Goal: Task Accomplishment & Management: Complete application form

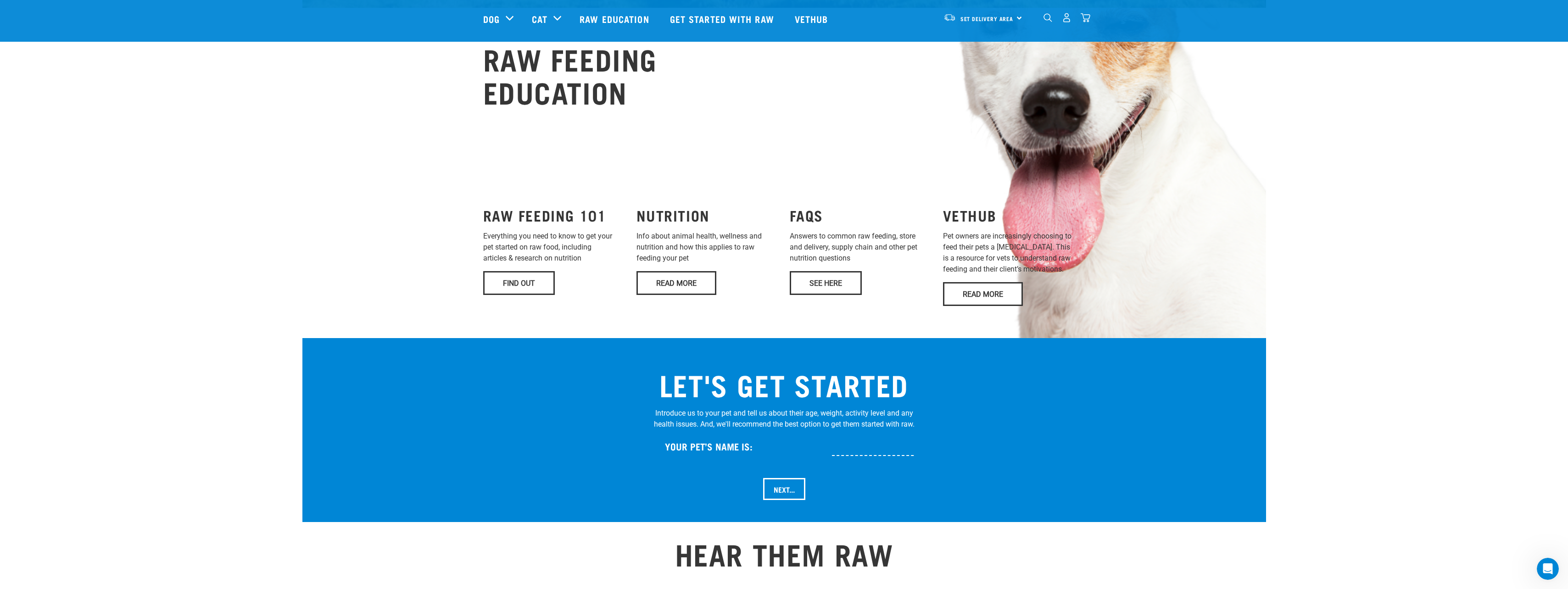
scroll to position [642, 0]
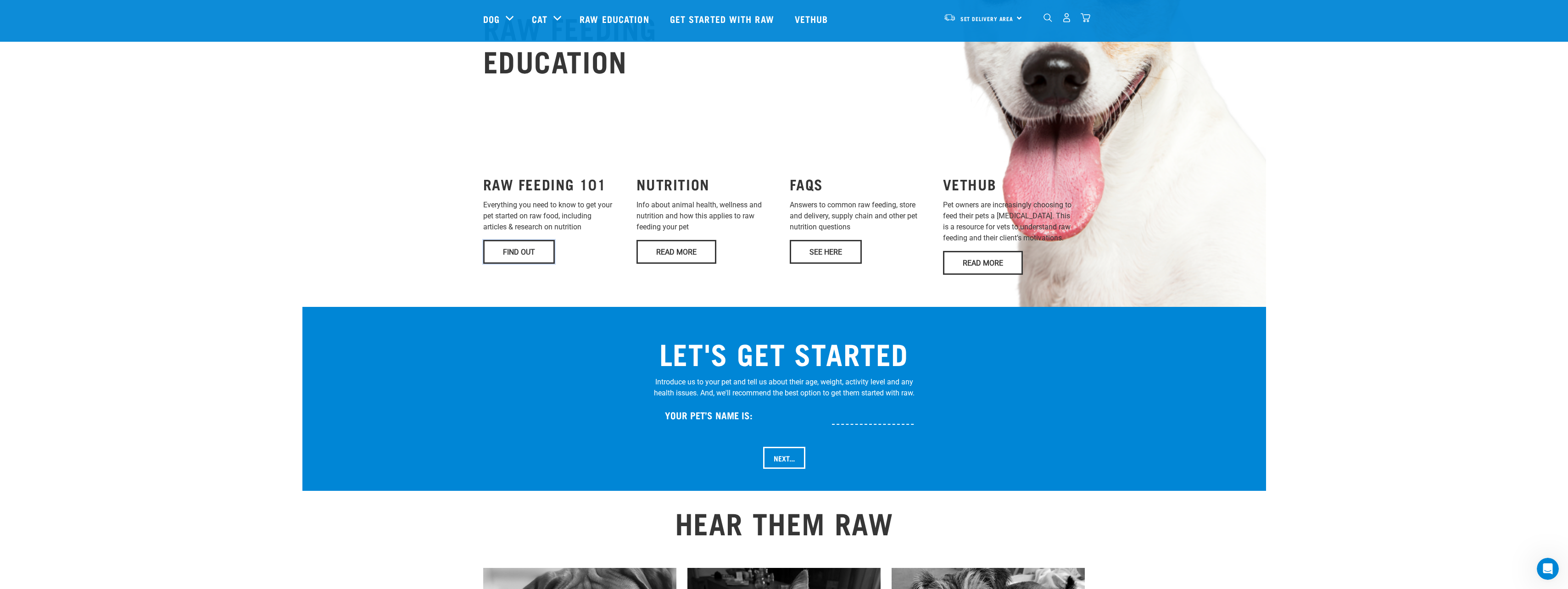
click at [527, 240] on link "Find Out" at bounding box center [519, 251] width 72 height 24
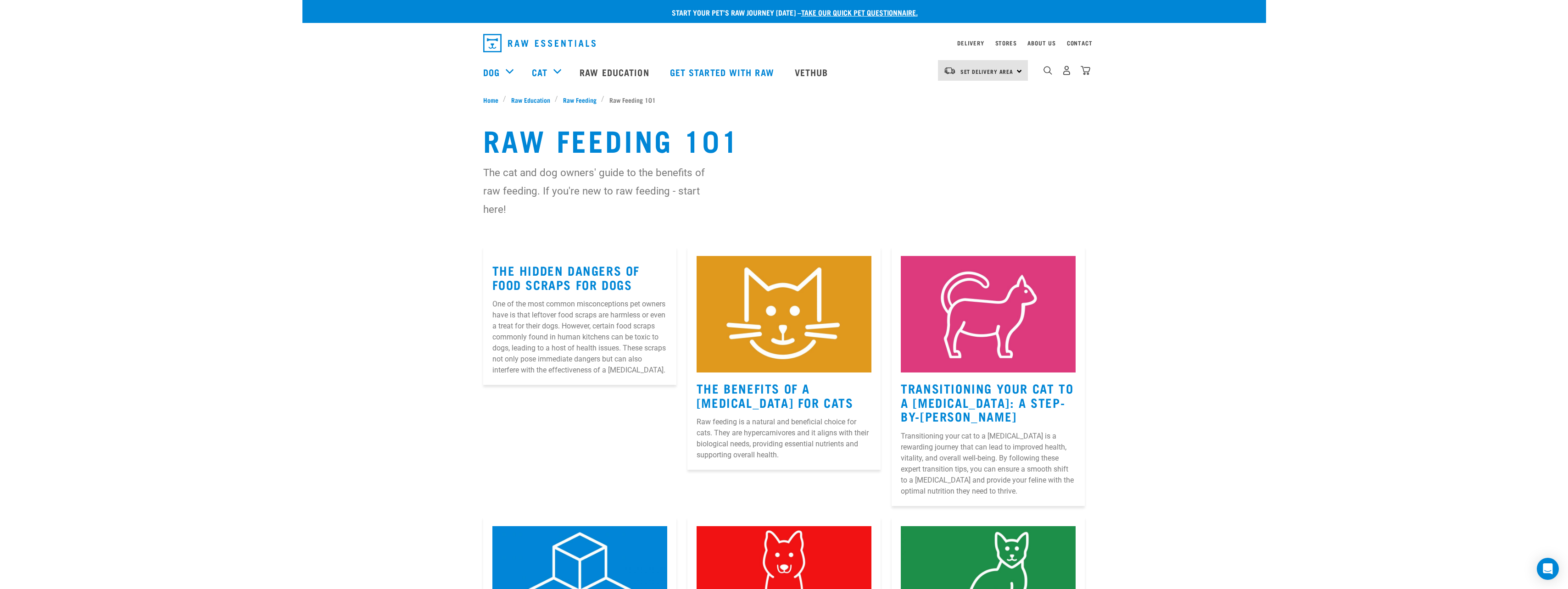
click at [574, 363] on p "One of the most common misconceptions pet owners have is that leftover food scr…" at bounding box center [579, 337] width 175 height 77
click at [583, 284] on link "The Hidden Dangers of Food Scraps for Dogs" at bounding box center [566, 277] width 148 height 21
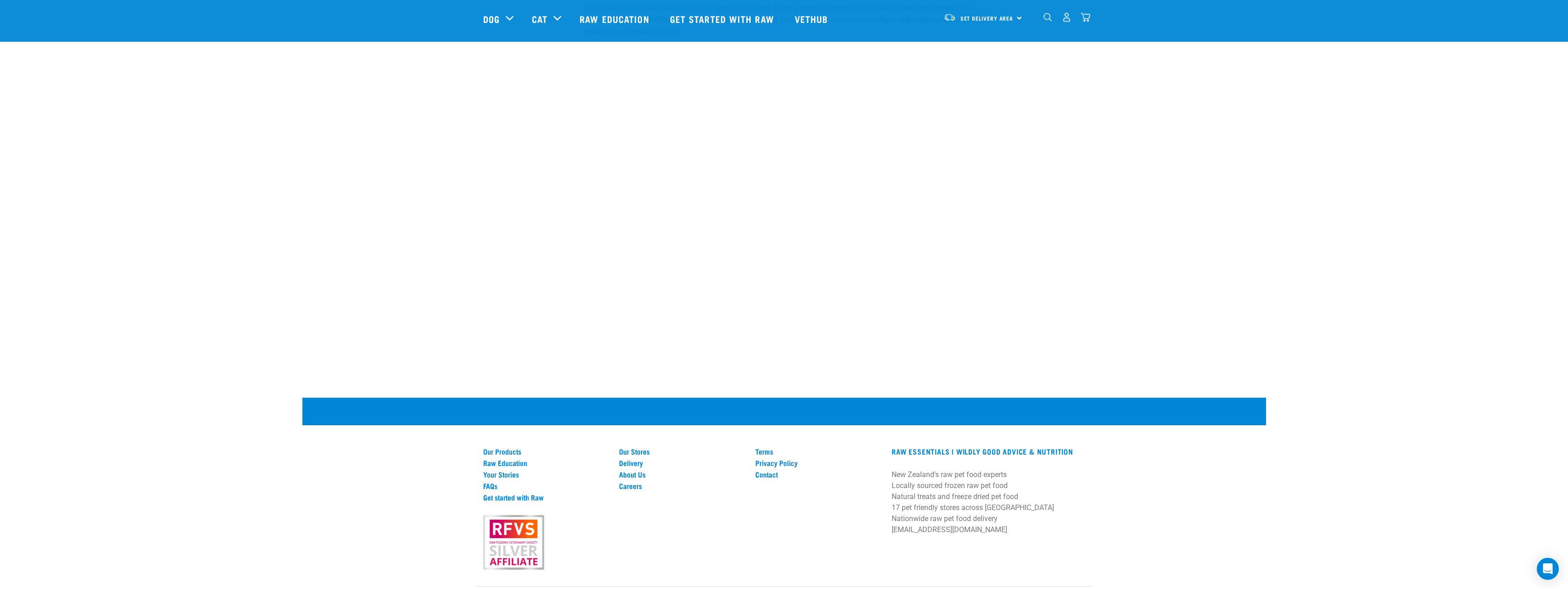
scroll to position [1010, 0]
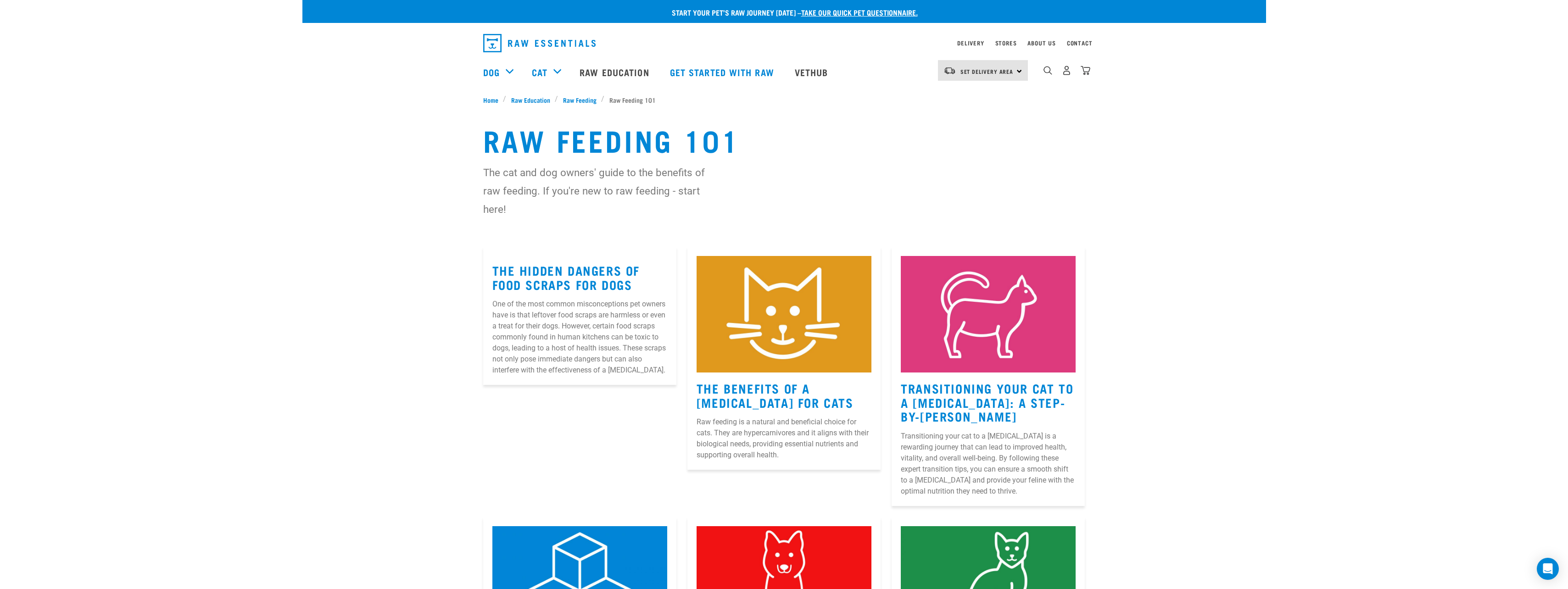
click at [900, 12] on link "take our quick pet questionnaire." at bounding box center [859, 12] width 116 height 4
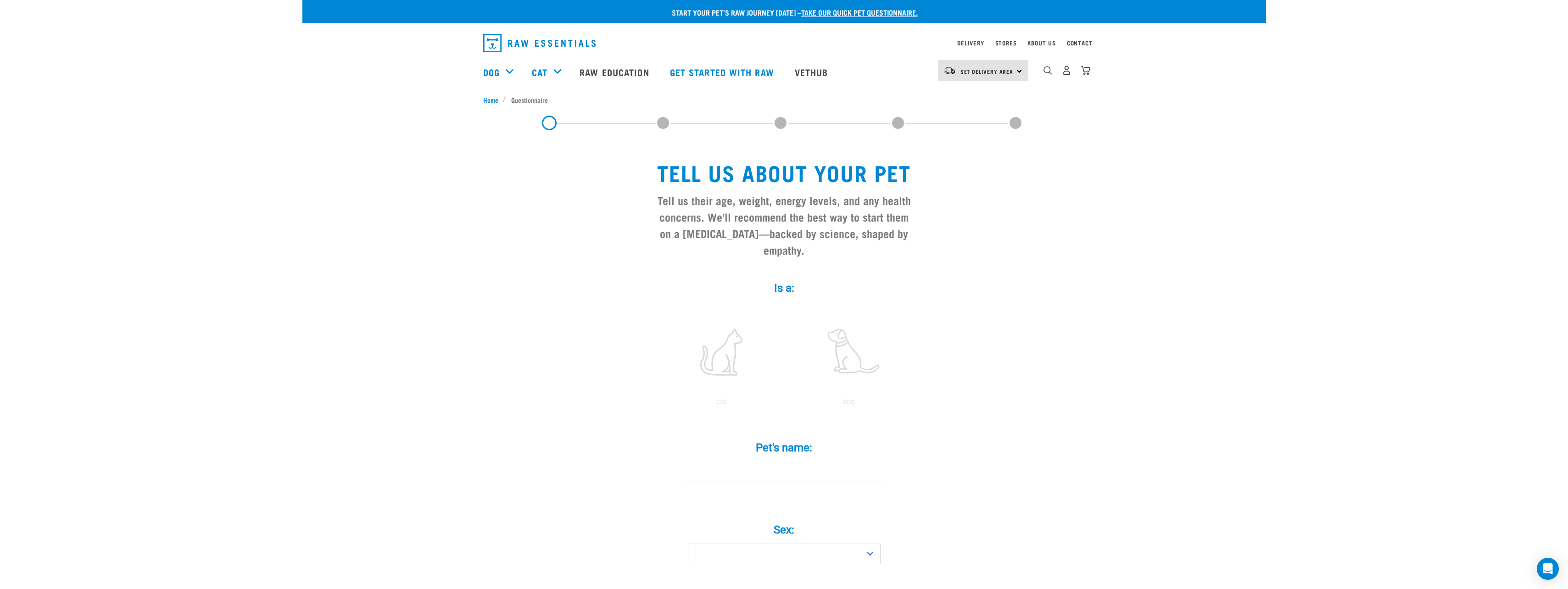
click at [811, 461] on input "Pet's name: *" at bounding box center [784, 472] width 206 height 21
type input "Buddy"
click at [872, 543] on select "Boy Girl" at bounding box center [784, 554] width 193 height 21
select select "boy"
click at [688, 543] on select "Boy Girl" at bounding box center [784, 554] width 193 height 21
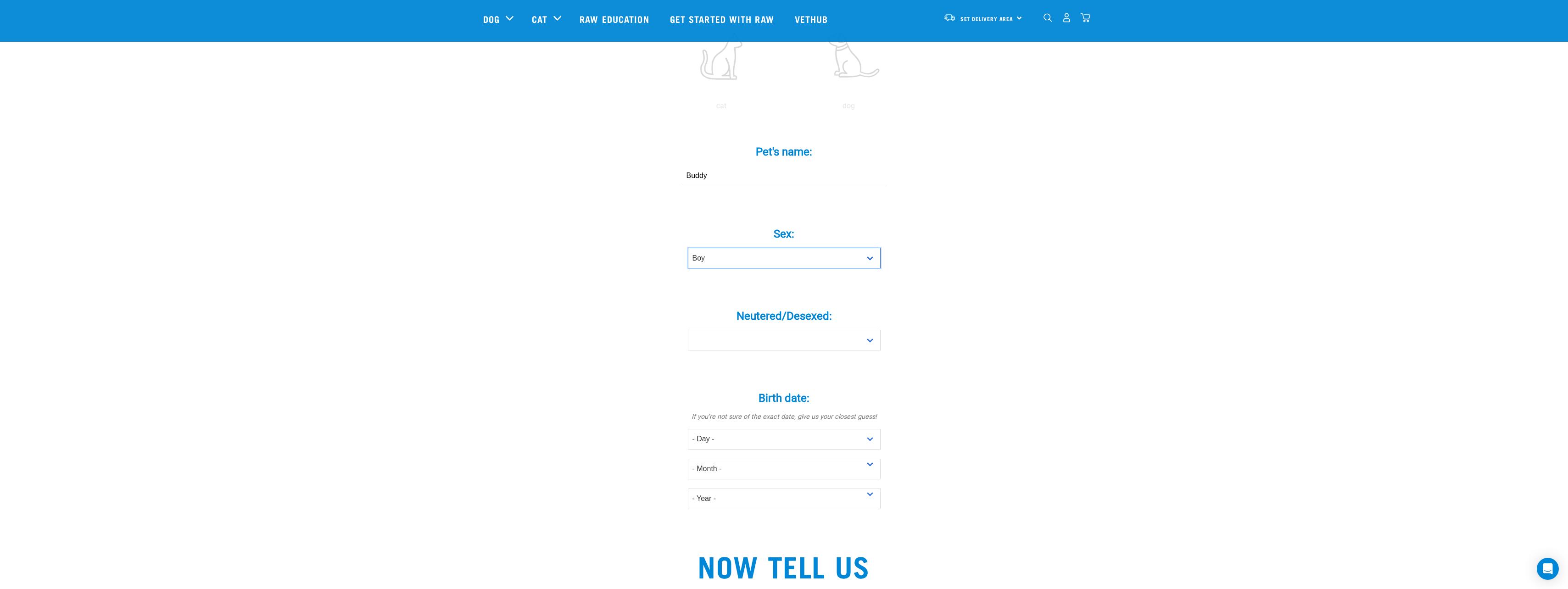
scroll to position [229, 0]
click at [788, 329] on select "Yes No" at bounding box center [784, 340] width 193 height 21
select select "yes"
click at [688, 329] on select "Yes No" at bounding box center [784, 340] width 193 height 21
click at [745, 428] on select "- Day - 1 2 3 4 5 6 7 8 9 10 11 12 13 14 15 16 17 18 19 20 21 22 23 24 25 26 27" at bounding box center [784, 438] width 193 height 21
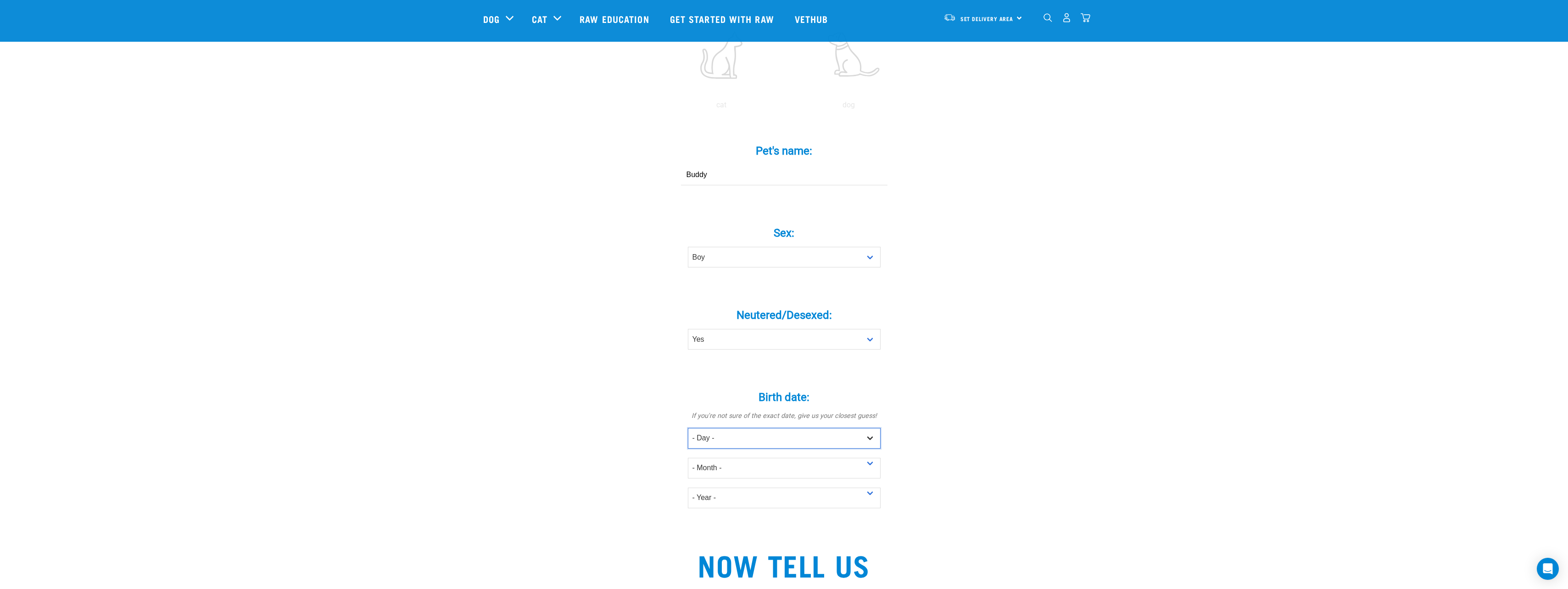
select select "14"
click at [688, 428] on select "- Day - 1 2 3 4 5 6 7 8 9 10 11 12 13 14 15 16 17 18 19 20 21 22 23 24 25 26 27" at bounding box center [784, 438] width 193 height 21
click at [707, 458] on select "- Month - January February March April May June July August September October N…" at bounding box center [784, 468] width 193 height 21
select select "February"
click at [688, 458] on select "- Month - January February March April May June July August September October N…" at bounding box center [784, 468] width 193 height 21
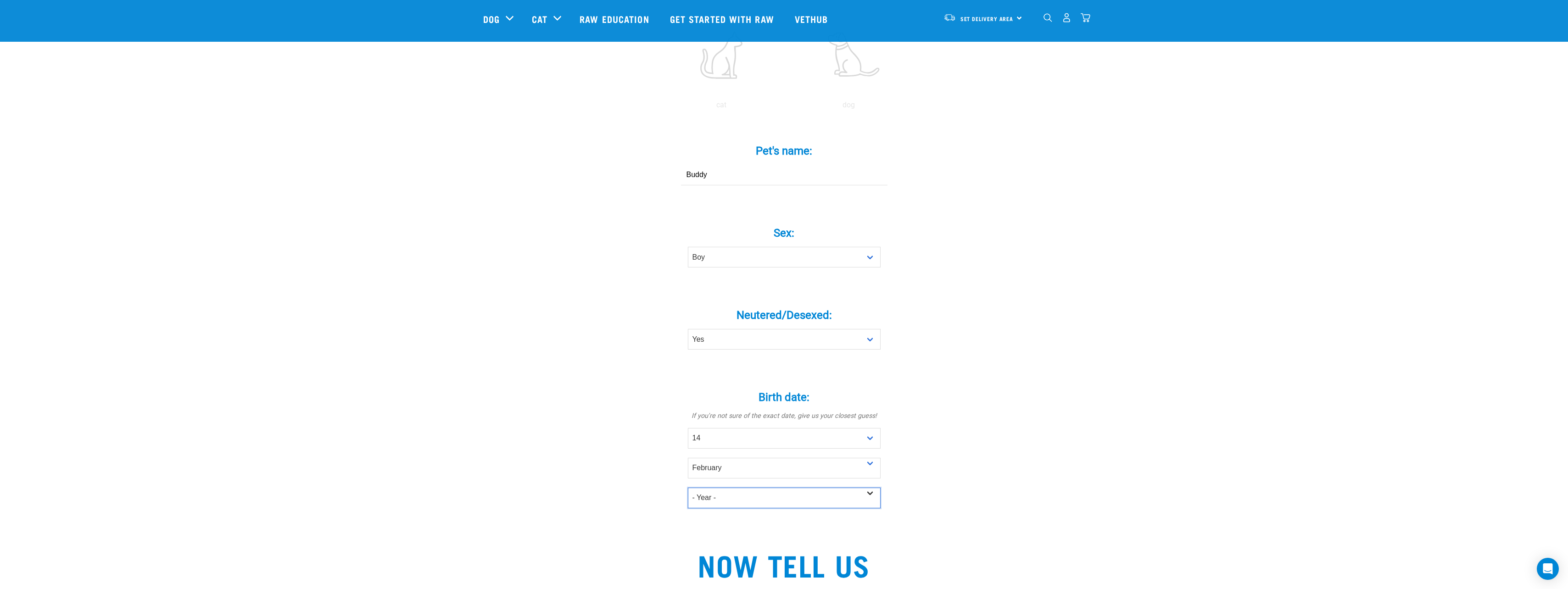
click at [728, 487] on select "- Year - 2025 2024 2023 2022 2021 2020 2019 2018 2017 2016 2015 2014 2013 2012" at bounding box center [784, 498] width 193 height 21
click at [688, 487] on select "- Year - 2025 2024 2023 2022 2021 2020 2019 2018 2017 2016 2015 2014 2013 2012" at bounding box center [784, 498] width 193 height 21
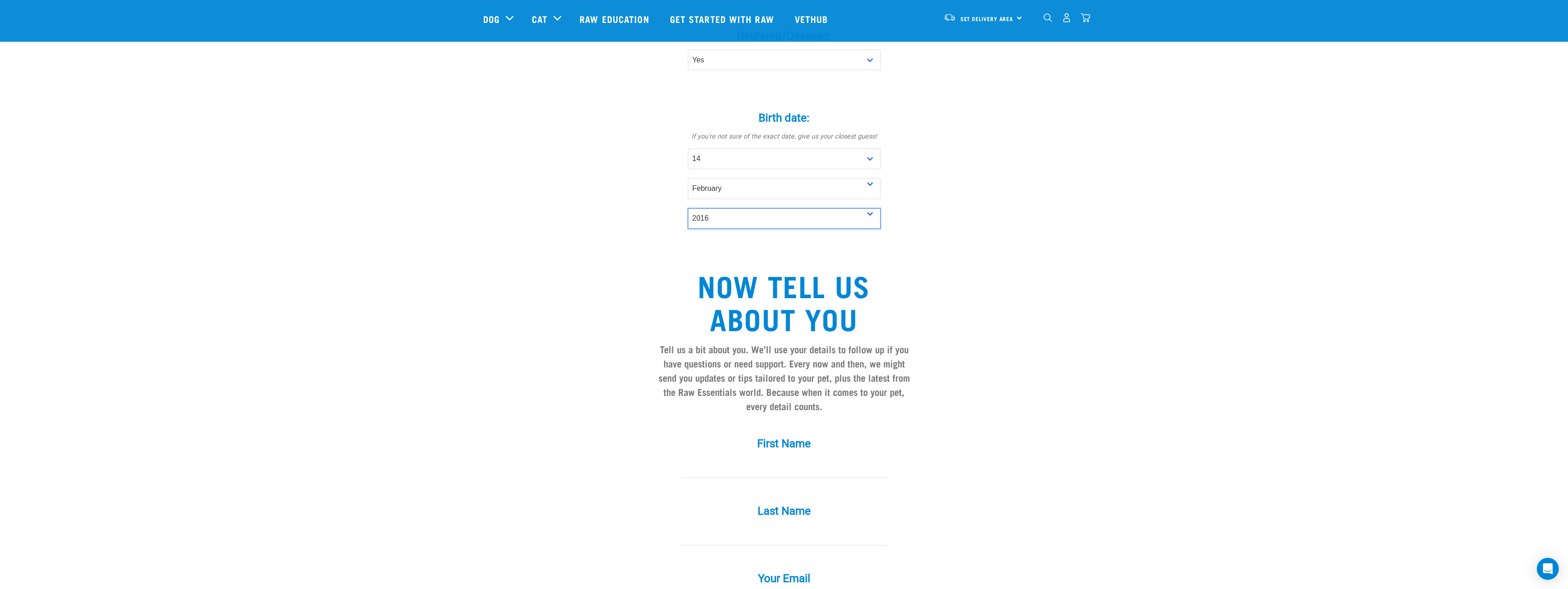
scroll to position [504, 0]
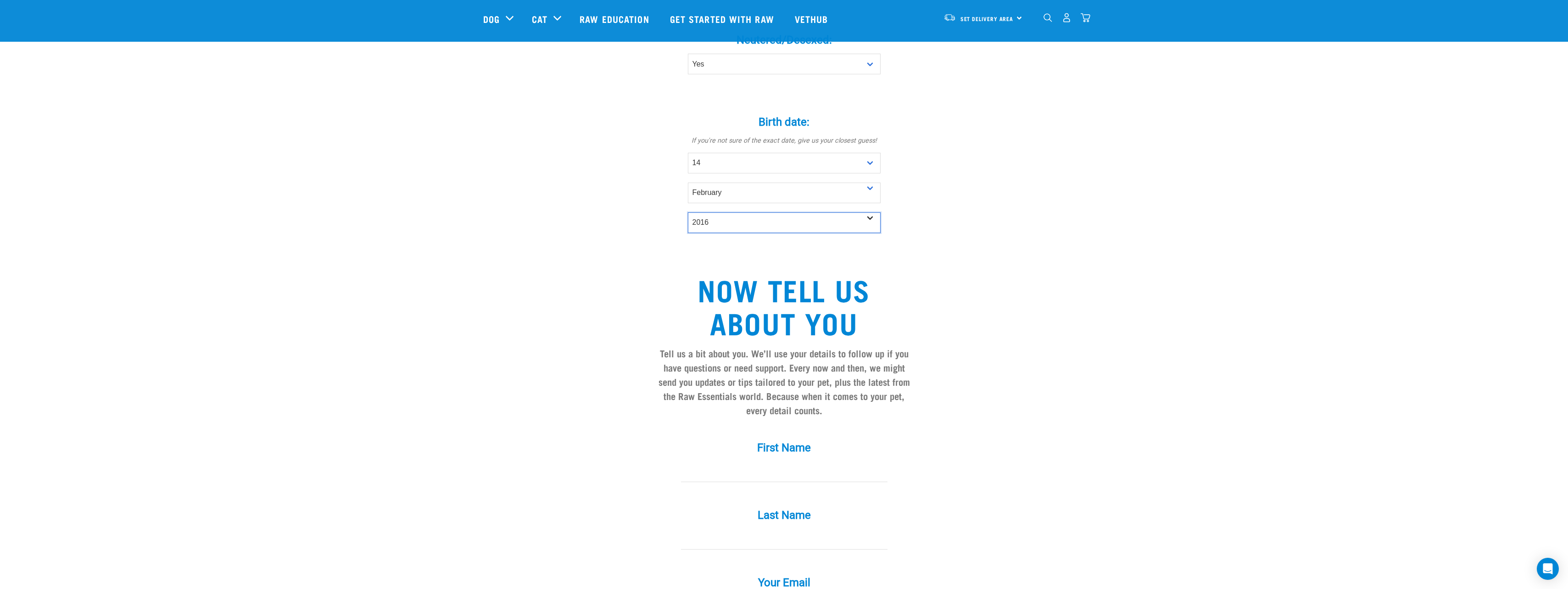
click at [735, 212] on select "- Year - 2025 2024 2023 2022 2021 2020 2019 2018 2017 2016 2015 2014 2013 2012" at bounding box center [784, 223] width 193 height 21
select select "2015"
click at [688, 212] on select "- Year - 2025 2024 2023 2022 2021 2020 2019 2018 2017 2016 2015 2014 2013 2012" at bounding box center [784, 223] width 193 height 21
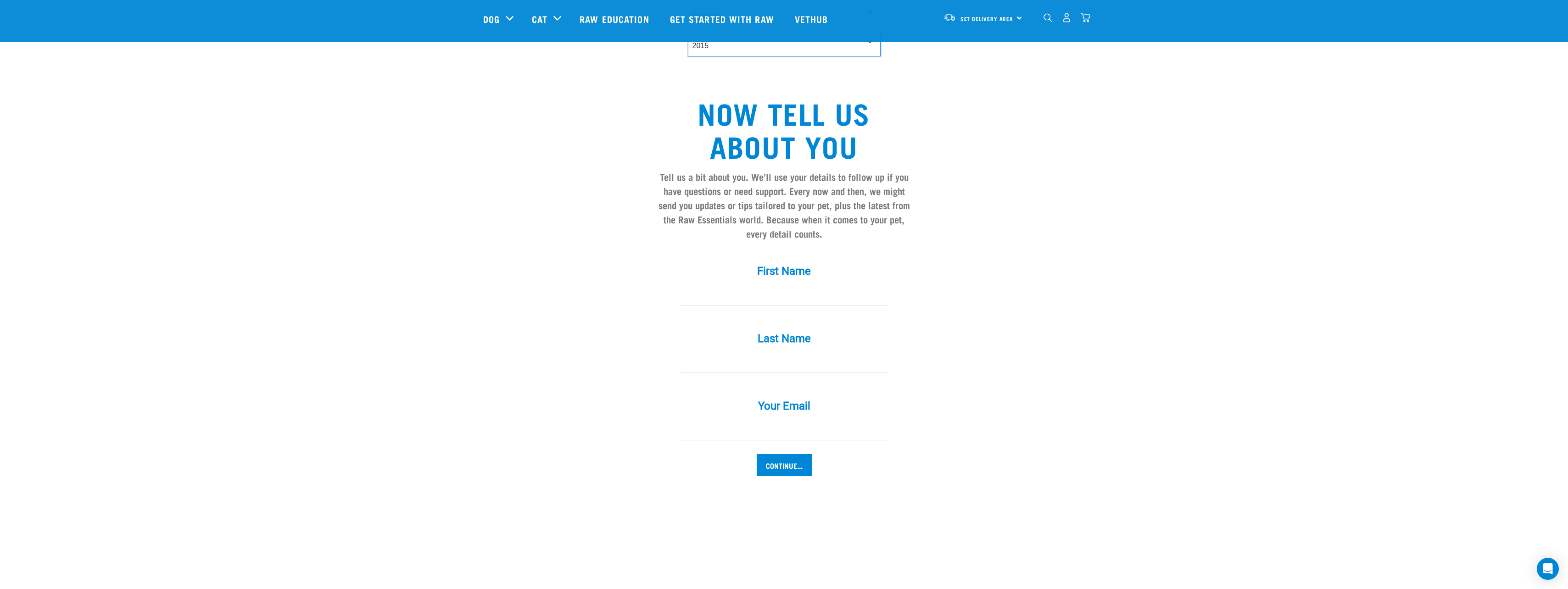
scroll to position [688, 0]
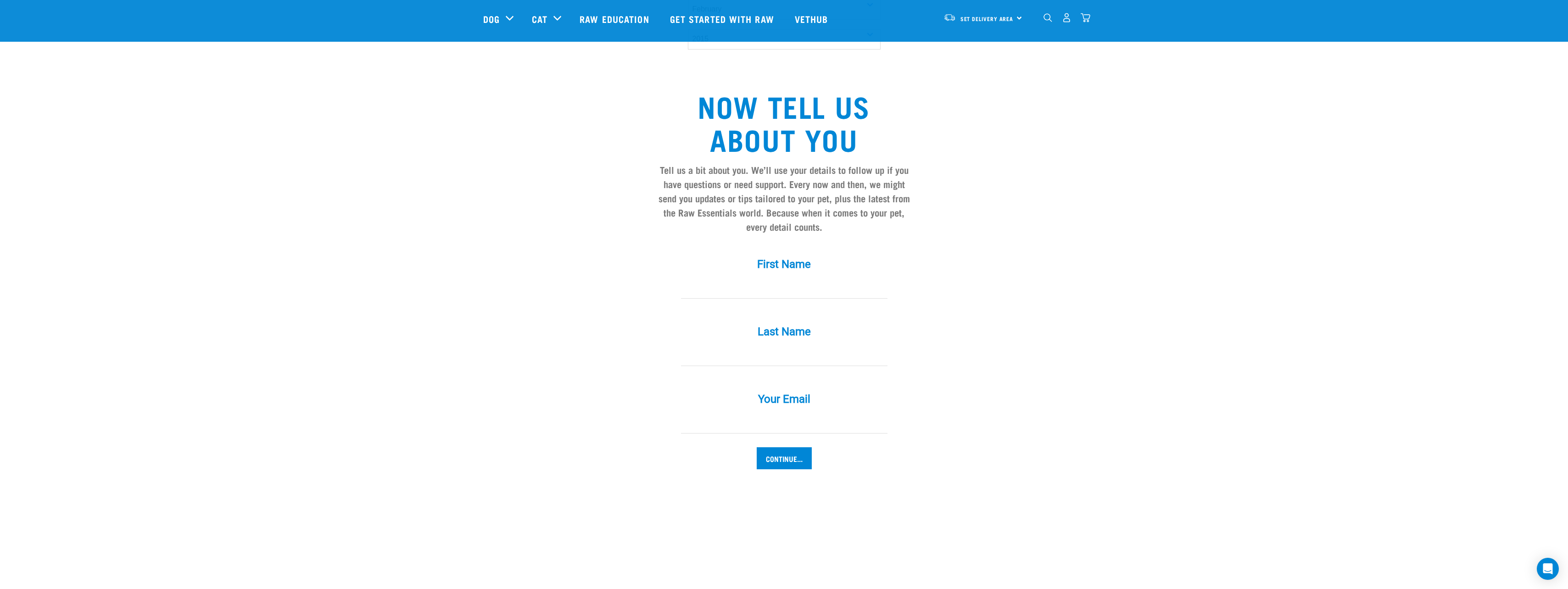
click at [782, 278] on input "First Name *" at bounding box center [784, 288] width 206 height 21
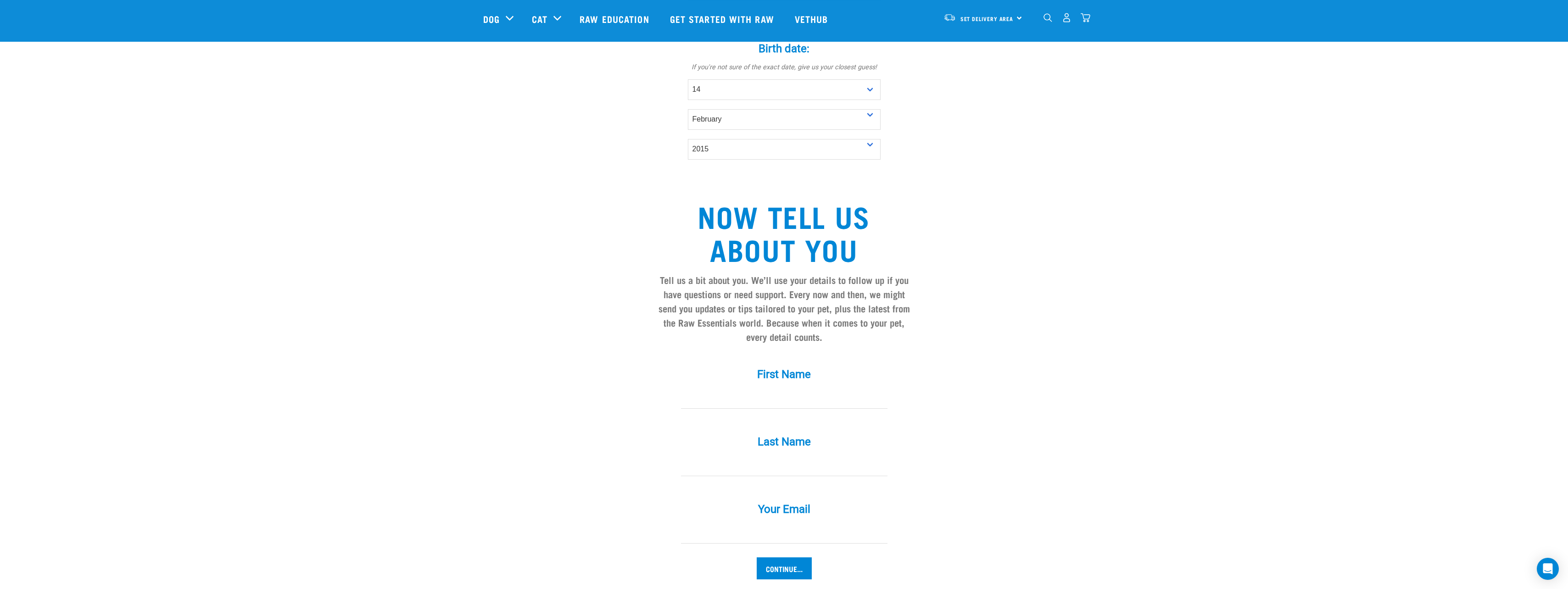
scroll to position [596, 0]
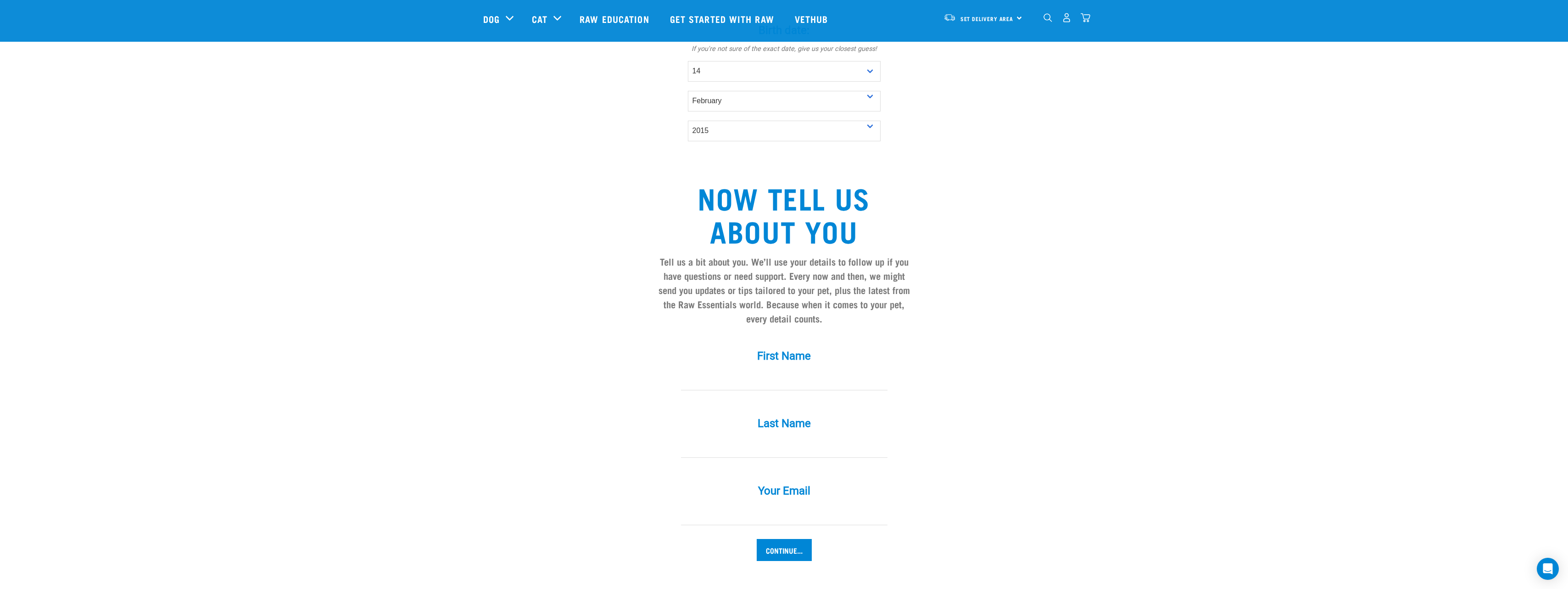
click at [835, 347] on label "First Name *" at bounding box center [784, 355] width 275 height 16
click at [835, 370] on input "First Name *" at bounding box center [784, 380] width 206 height 21
click at [836, 370] on input "First Name *" at bounding box center [784, 380] width 206 height 21
click at [592, 363] on div "Tell us about your pet Tell us their age, weight, energy levels, and any health…" at bounding box center [784, 24] width 602 height 1095
click at [782, 370] on input "First Name *" at bounding box center [784, 380] width 206 height 21
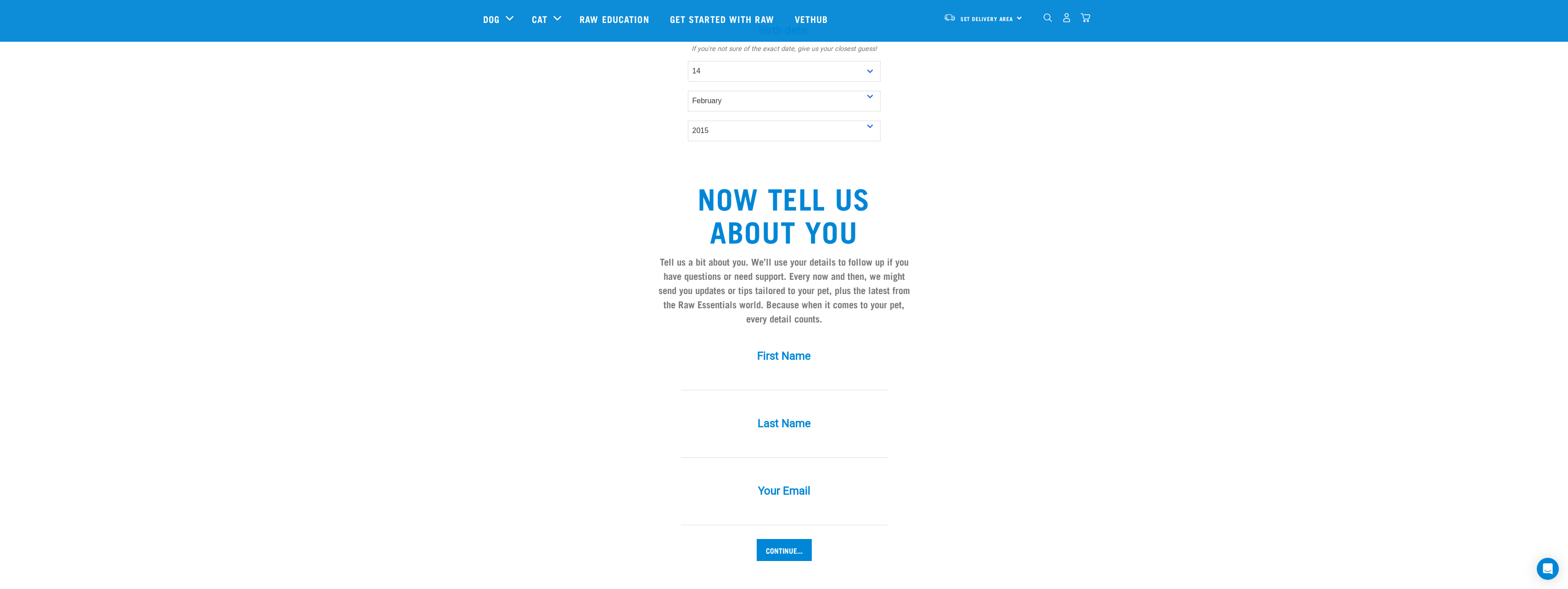
type input "Vincent"
type input "James"
drag, startPoint x: 784, startPoint y: 498, endPoint x: 544, endPoint y: 428, distance: 250.0
click at [544, 428] on div "Tell us about your pet Tell us their age, weight, energy levels, and any health…" at bounding box center [784, 24] width 602 height 1095
type input "vince25j@gmail.com"
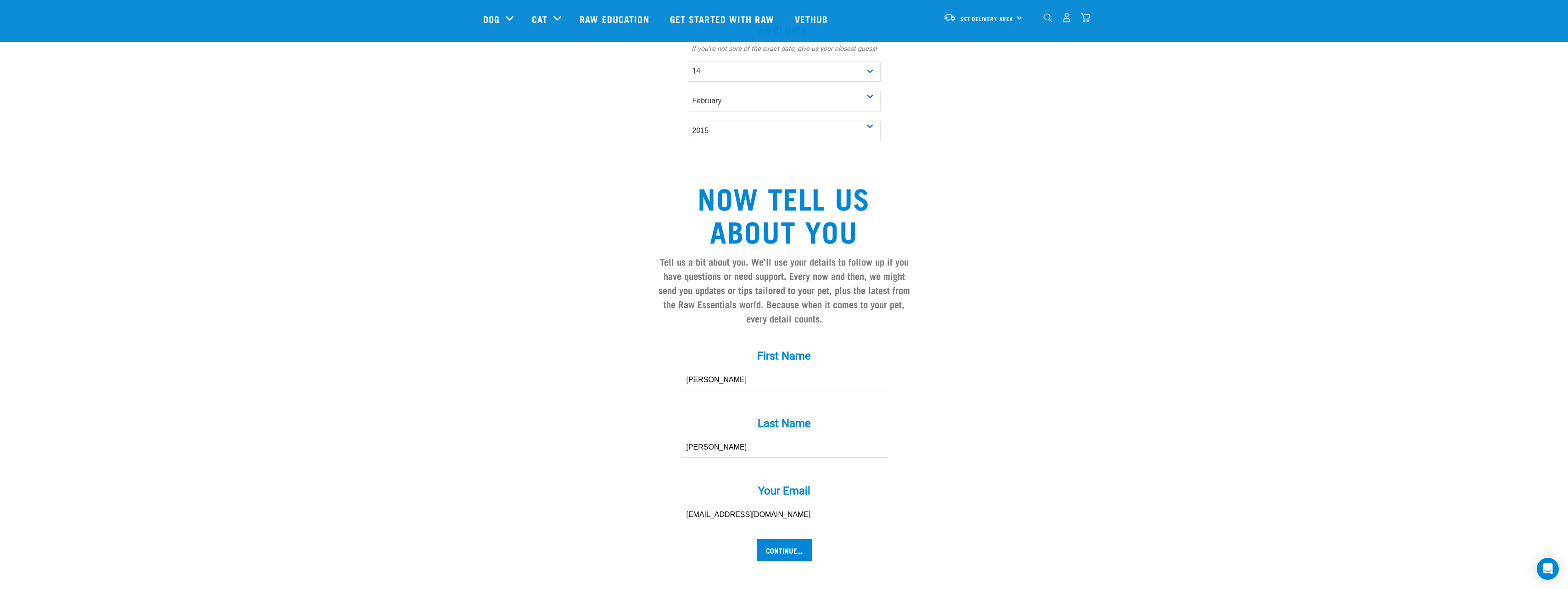
click at [525, 393] on div "Tell us about your pet Tell us their age, weight, energy levels, and any health…" at bounding box center [784, 24] width 602 height 1095
click at [772, 539] on input "Continue..." at bounding box center [784, 550] width 55 height 22
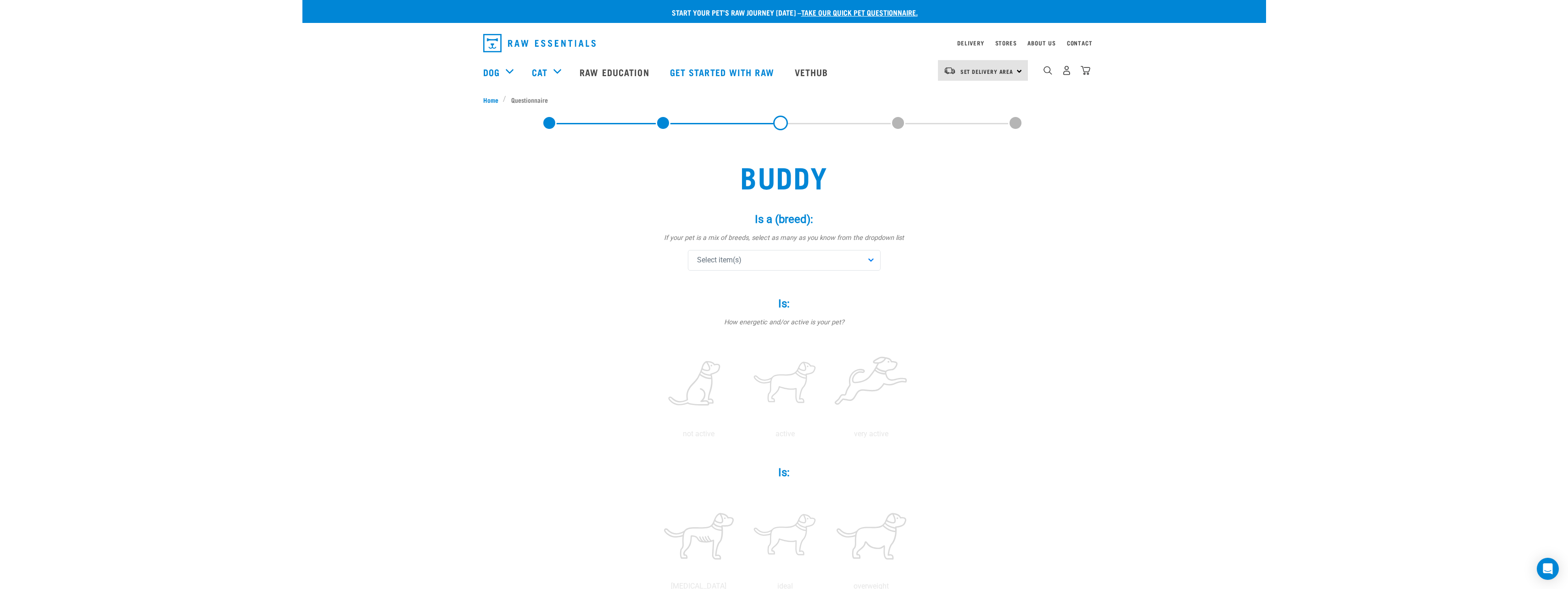
click at [769, 253] on div "Select item(s)" at bounding box center [784, 260] width 193 height 21
click at [765, 282] on input "text" at bounding box center [784, 285] width 188 height 21
type input "lab"
click at [746, 321] on span "Labrador Retriever" at bounding box center [791, 324] width 163 height 9
click at [635, 273] on div "Buddy Is a (breed): * If your pet is a mix of breeds, select as many as you kno…" at bounding box center [784, 565] width 602 height 847
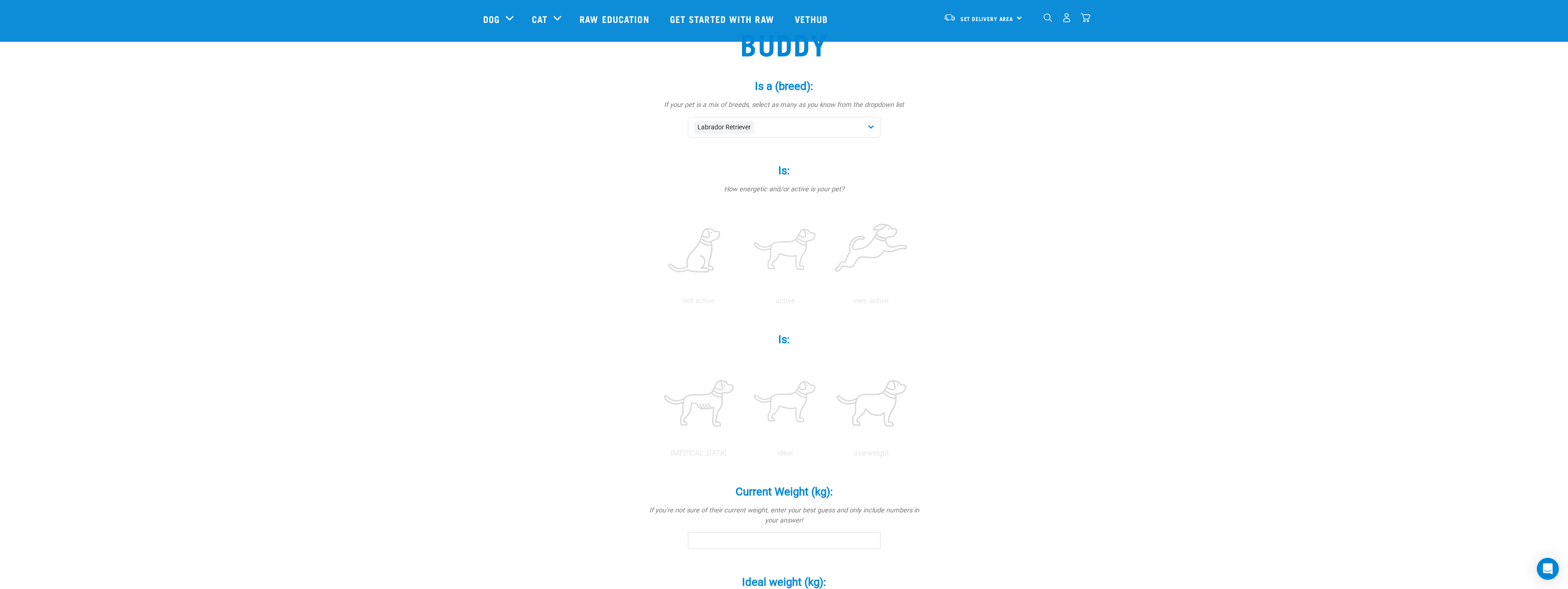
scroll to position [92, 0]
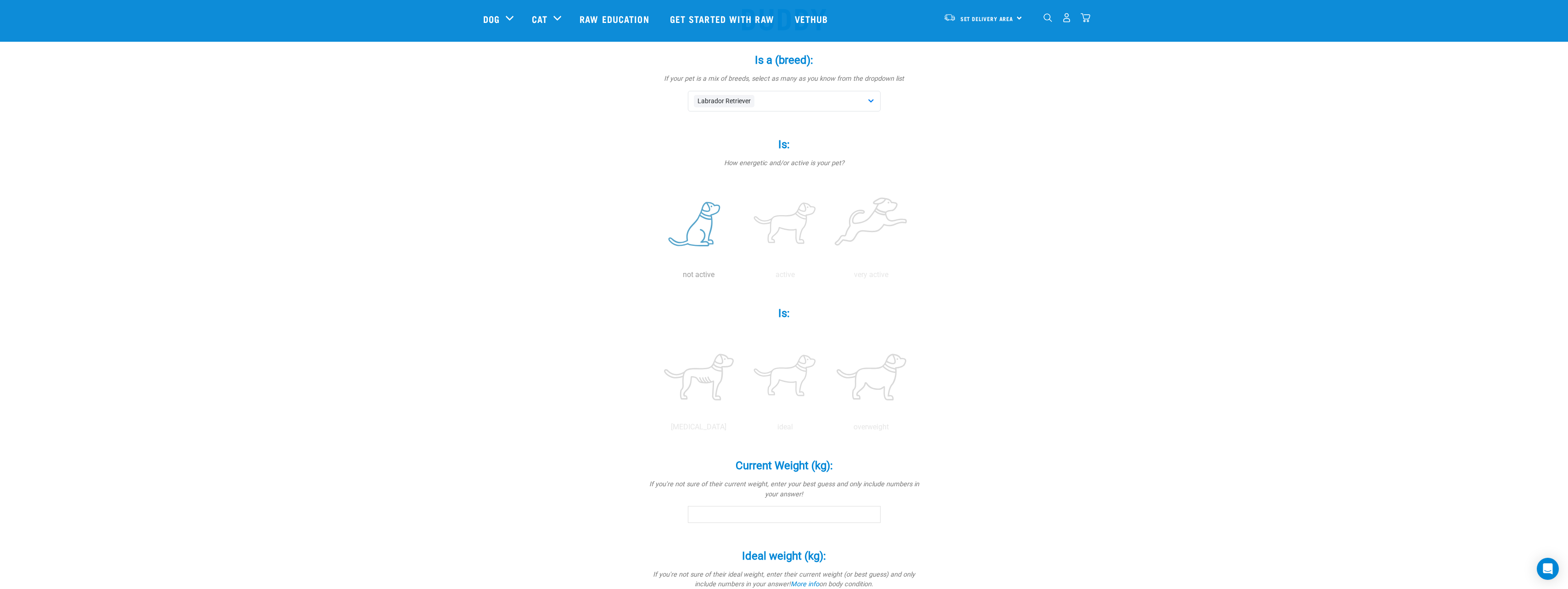
click at [702, 224] on label at bounding box center [699, 225] width 83 height 78
click at [656, 277] on input "radio" at bounding box center [656, 277] width 0 height 0
click at [884, 363] on label at bounding box center [872, 377] width 83 height 78
click at [828, 430] on input "radio" at bounding box center [828, 430] width 0 height 0
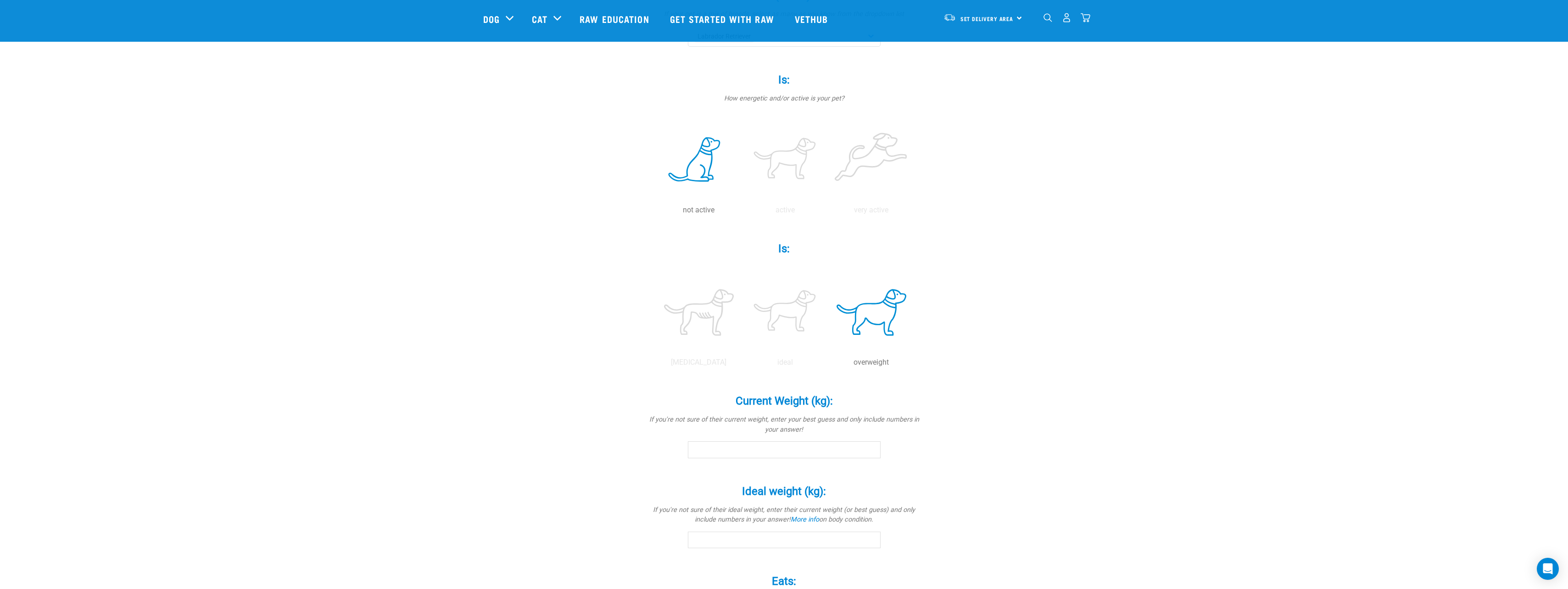
scroll to position [184, 0]
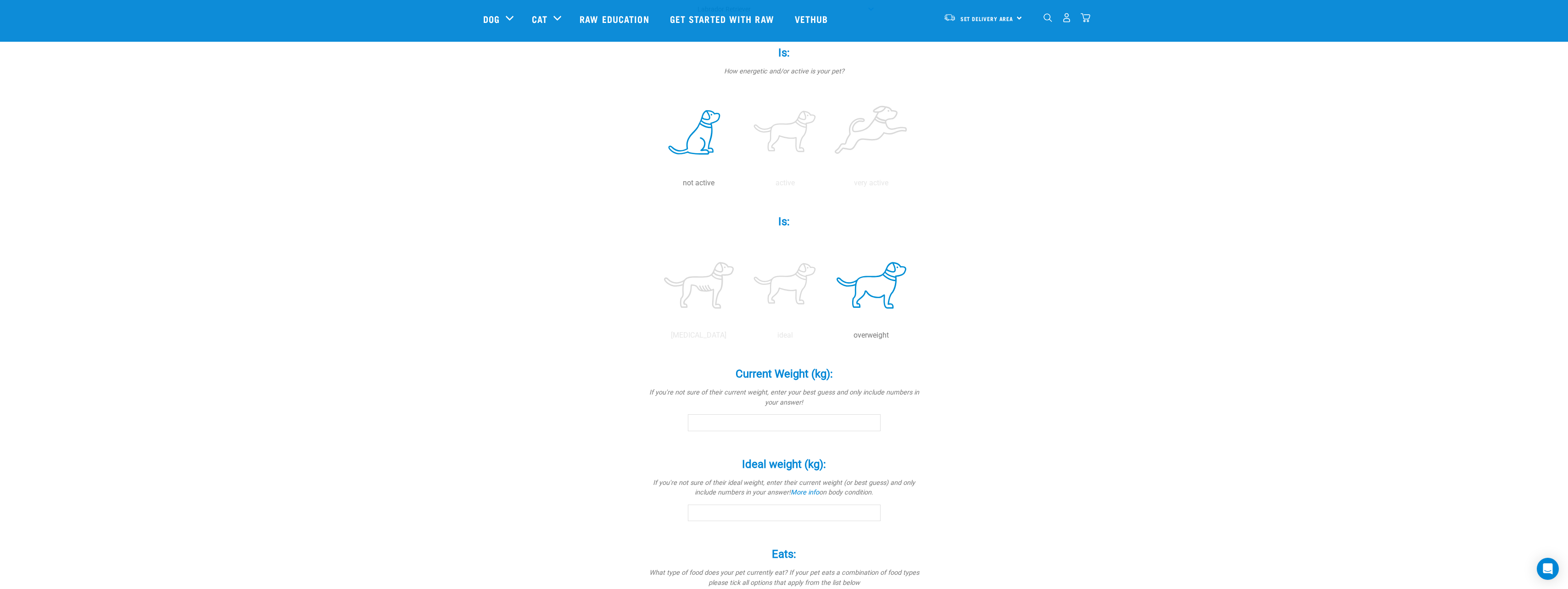
click at [839, 422] on input "Current Weight (kg): *" at bounding box center [784, 422] width 193 height 16
type input "37"
click at [796, 506] on input "Ideal weight (kg): *" at bounding box center [784, 512] width 193 height 16
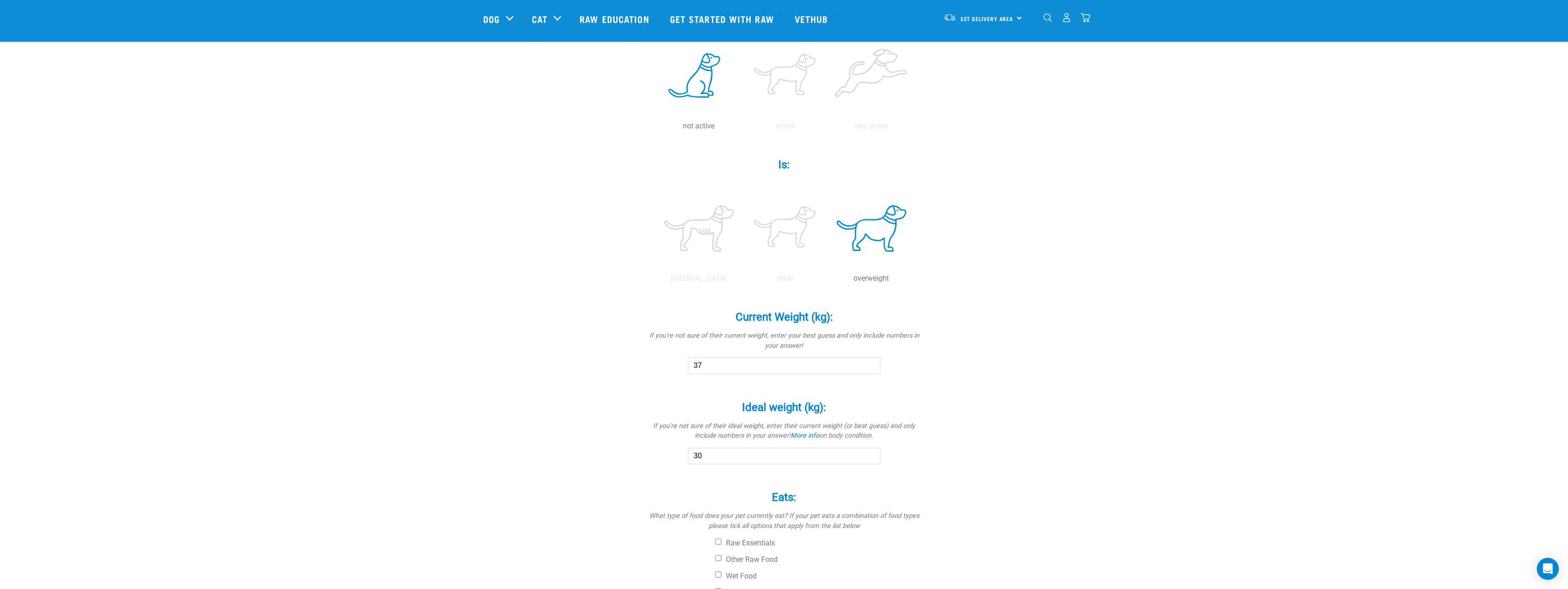
scroll to position [413, 0]
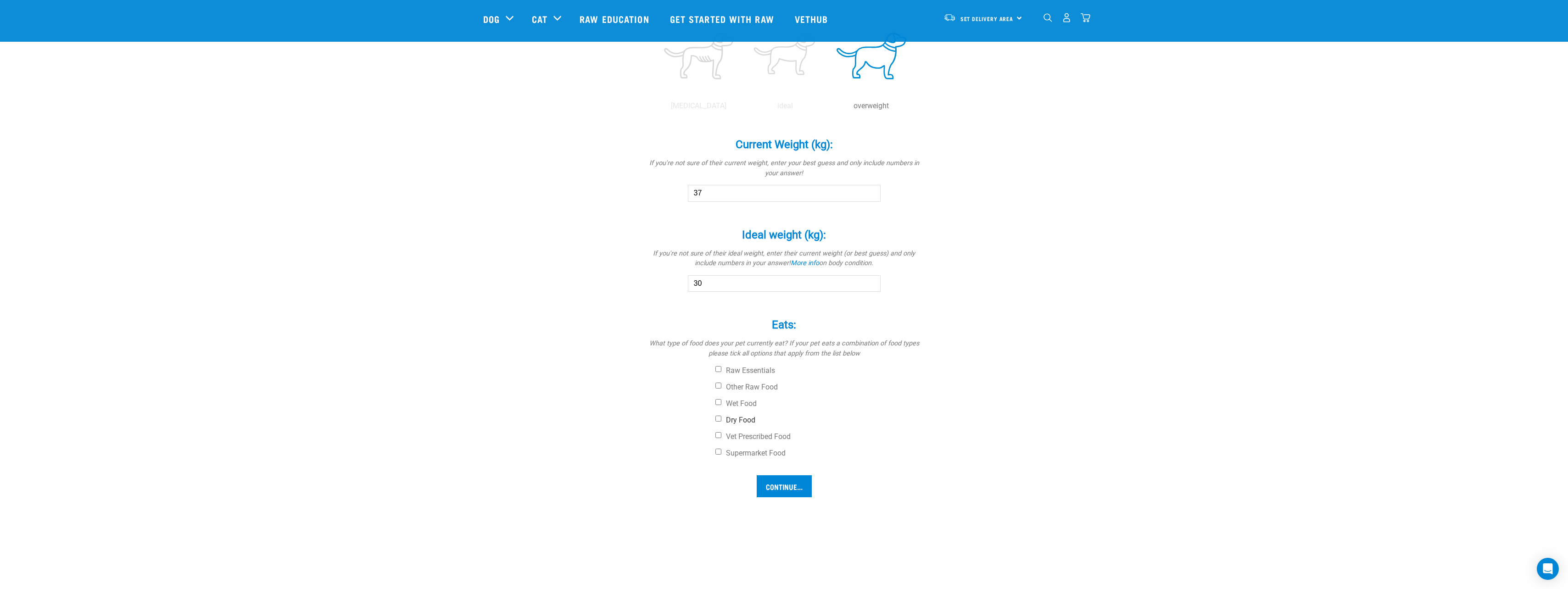
type input "30"
click at [716, 423] on label "Dry Food" at bounding box center [818, 420] width 206 height 9
click at [716, 422] on input "Dry Food" at bounding box center [718, 419] width 6 height 6
checkbox input "true"
click at [721, 439] on label "Vet Prescribed Food" at bounding box center [818, 436] width 206 height 9
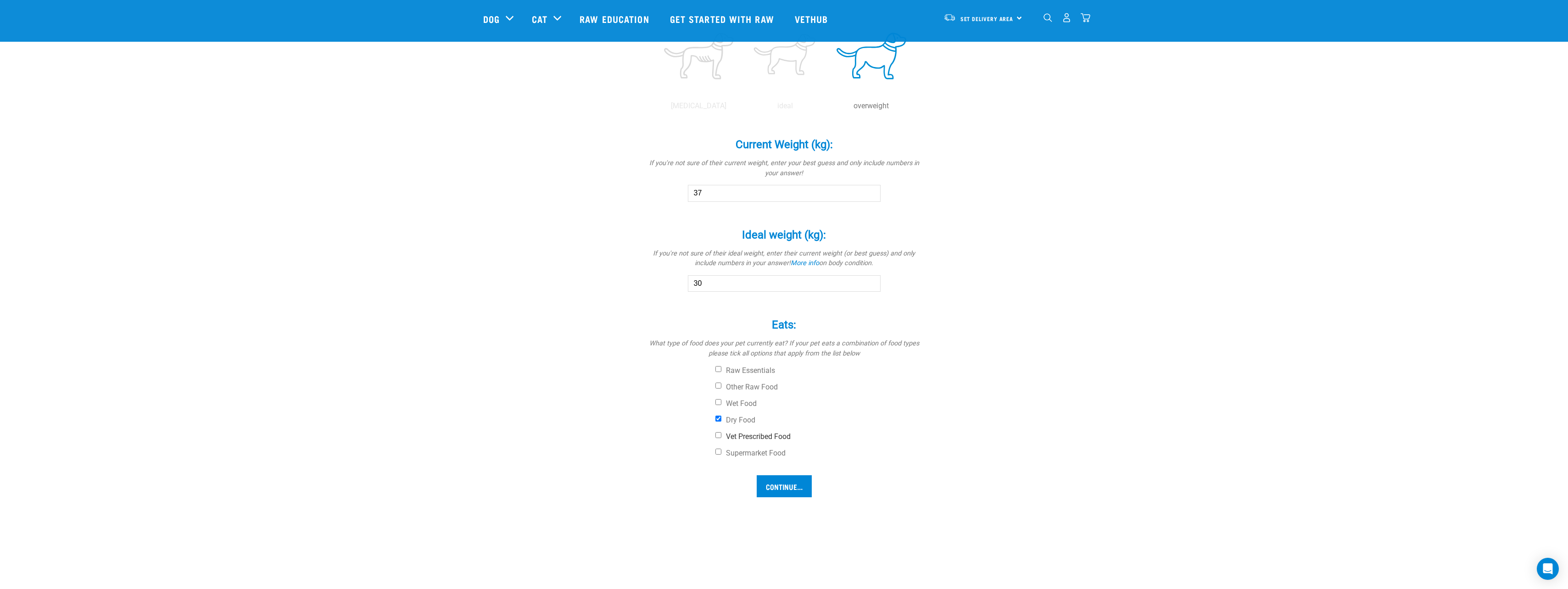
click at [721, 438] on input "Vet Prescribed Food" at bounding box center [718, 435] width 6 height 6
checkbox input "true"
click at [793, 509] on input "Continue..." at bounding box center [784, 510] width 55 height 22
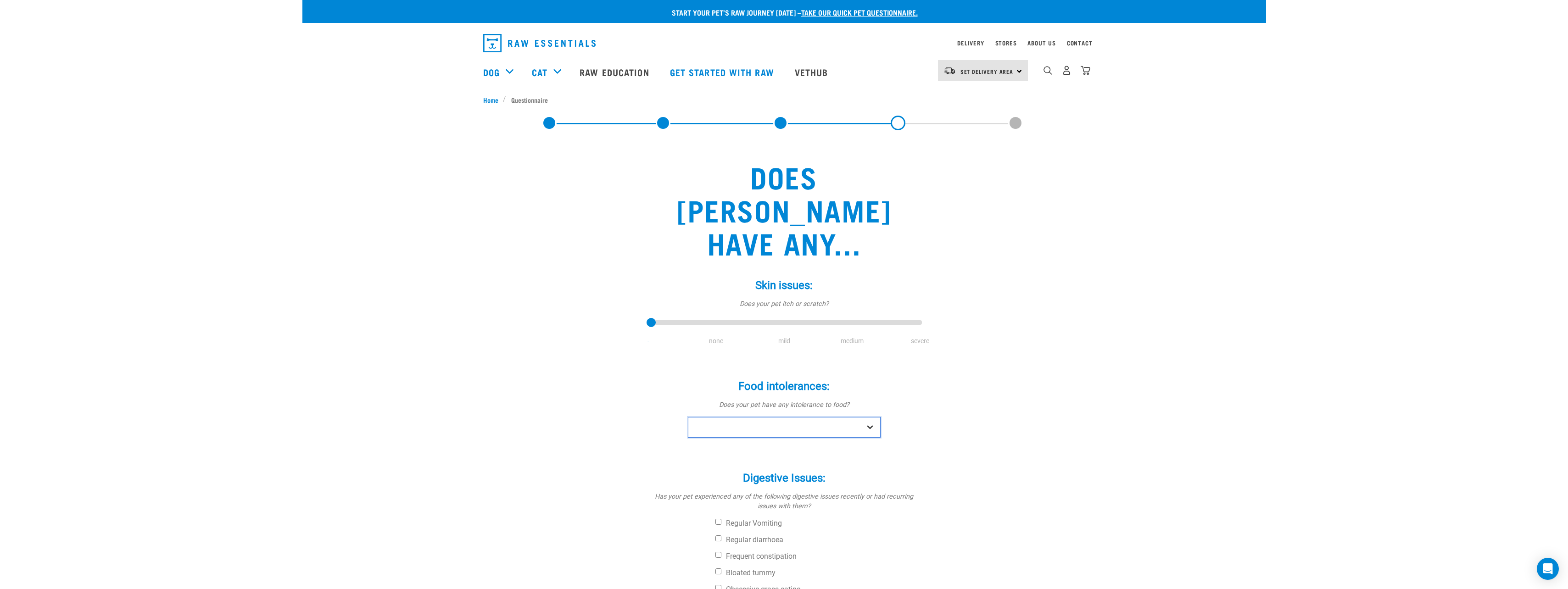
click at [808, 417] on select "No Yes" at bounding box center [784, 427] width 193 height 21
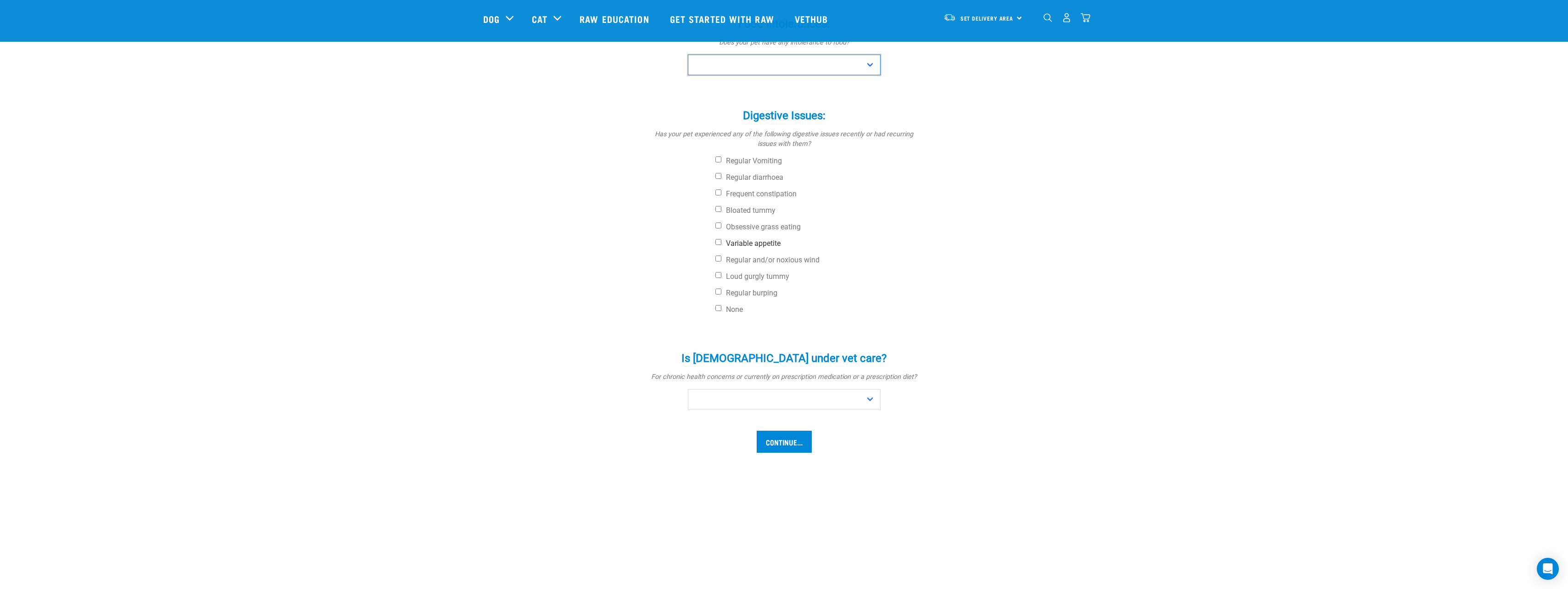
scroll to position [321, 0]
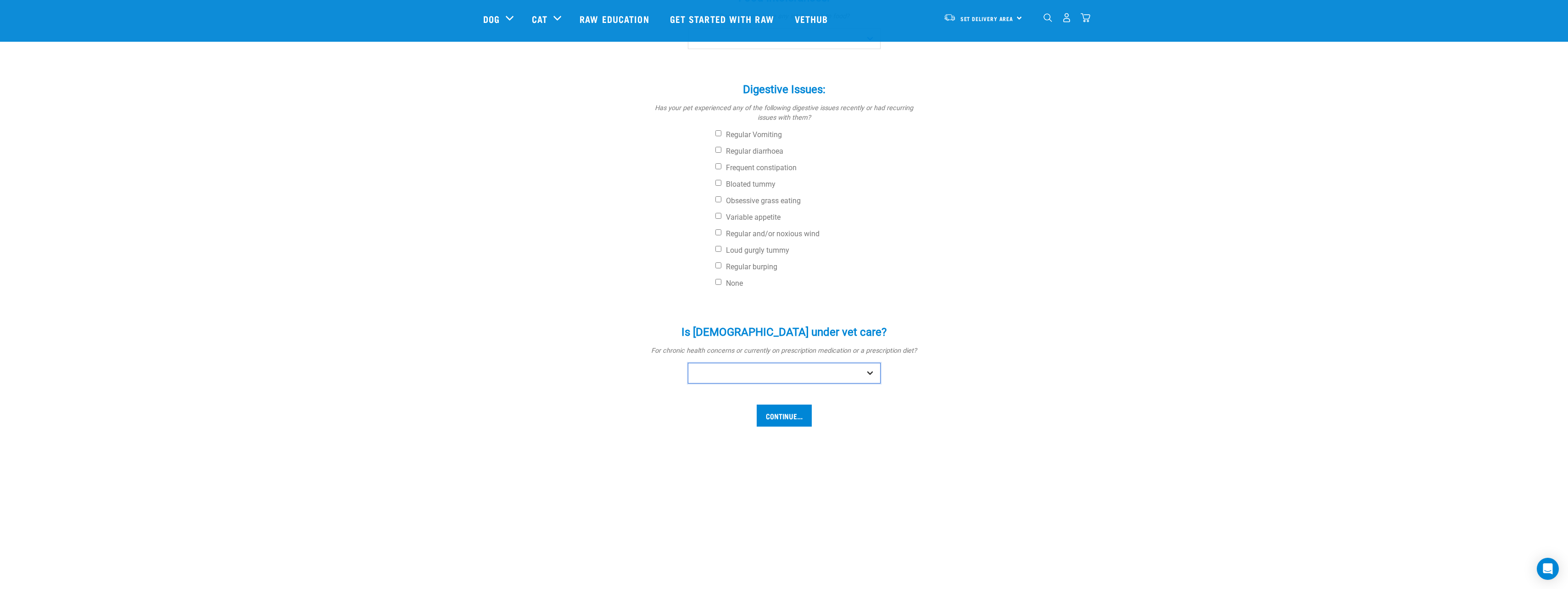
click at [861, 363] on select "No Yes" at bounding box center [784, 373] width 193 height 21
select select "no"
click at [688, 363] on select "No Yes" at bounding box center [784, 373] width 193 height 21
click at [807, 405] on input "Continue..." at bounding box center [784, 416] width 55 height 22
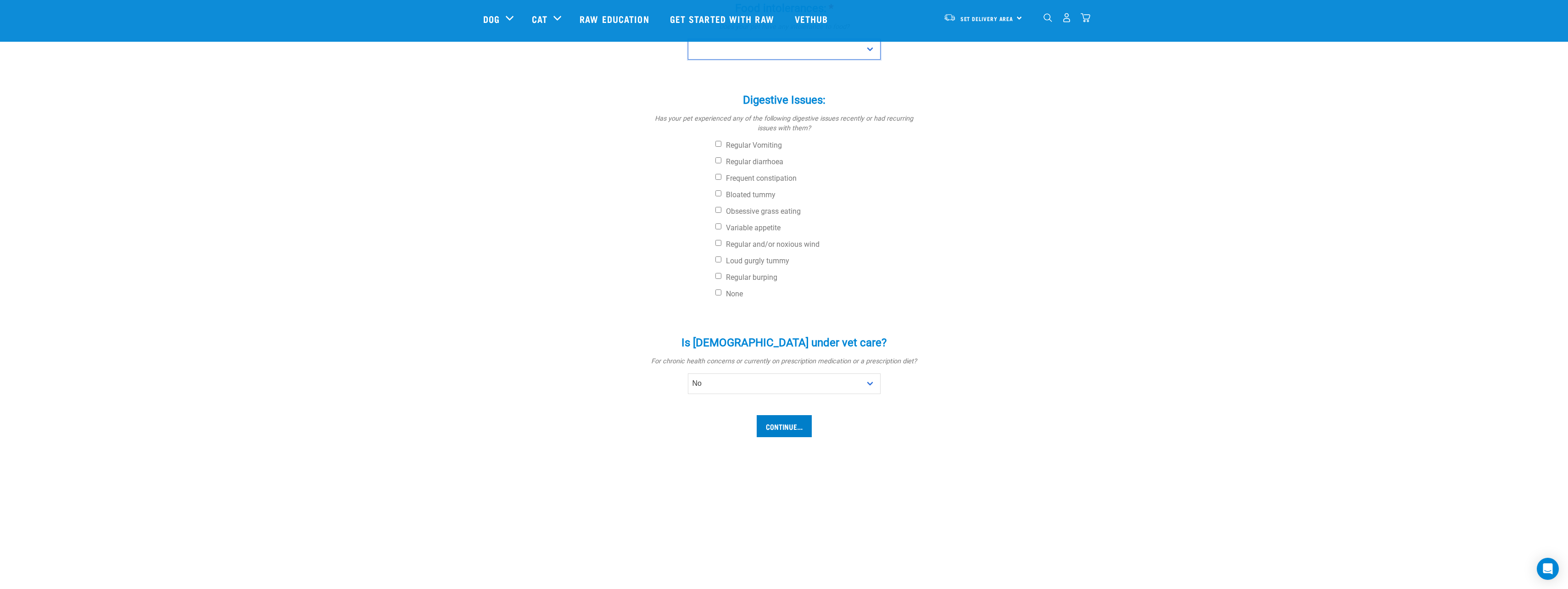
scroll to position [307, 0]
click at [772, 419] on input "Continue..." at bounding box center [784, 430] width 55 height 22
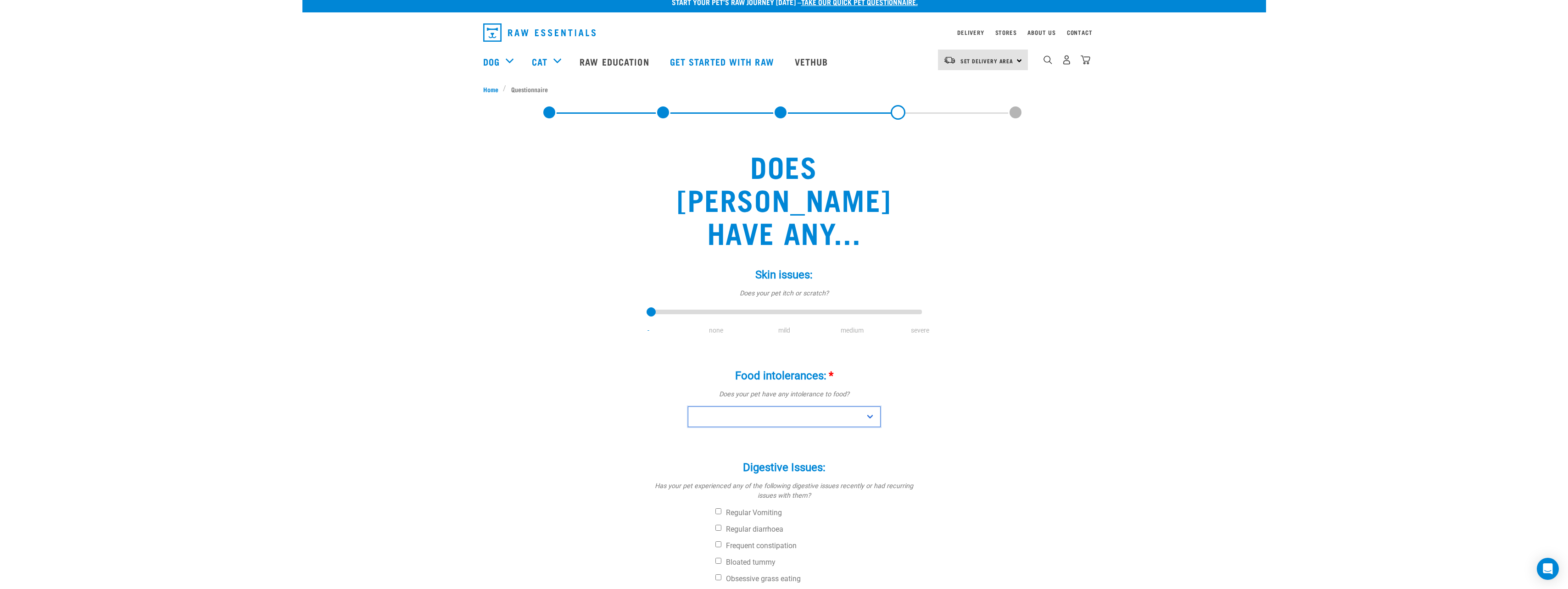
scroll to position [0, 0]
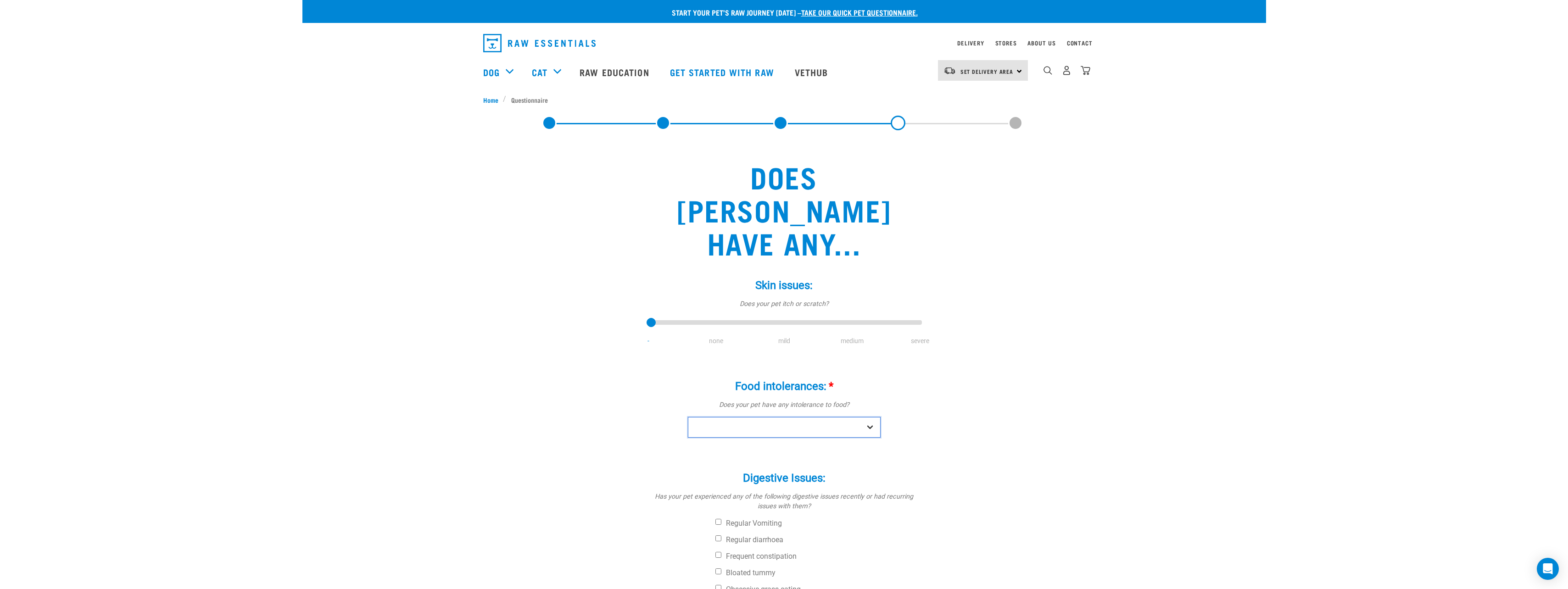
click at [855, 417] on select "No Yes" at bounding box center [784, 427] width 193 height 21
select select "no"
click at [688, 417] on select "No Yes" at bounding box center [784, 427] width 193 height 21
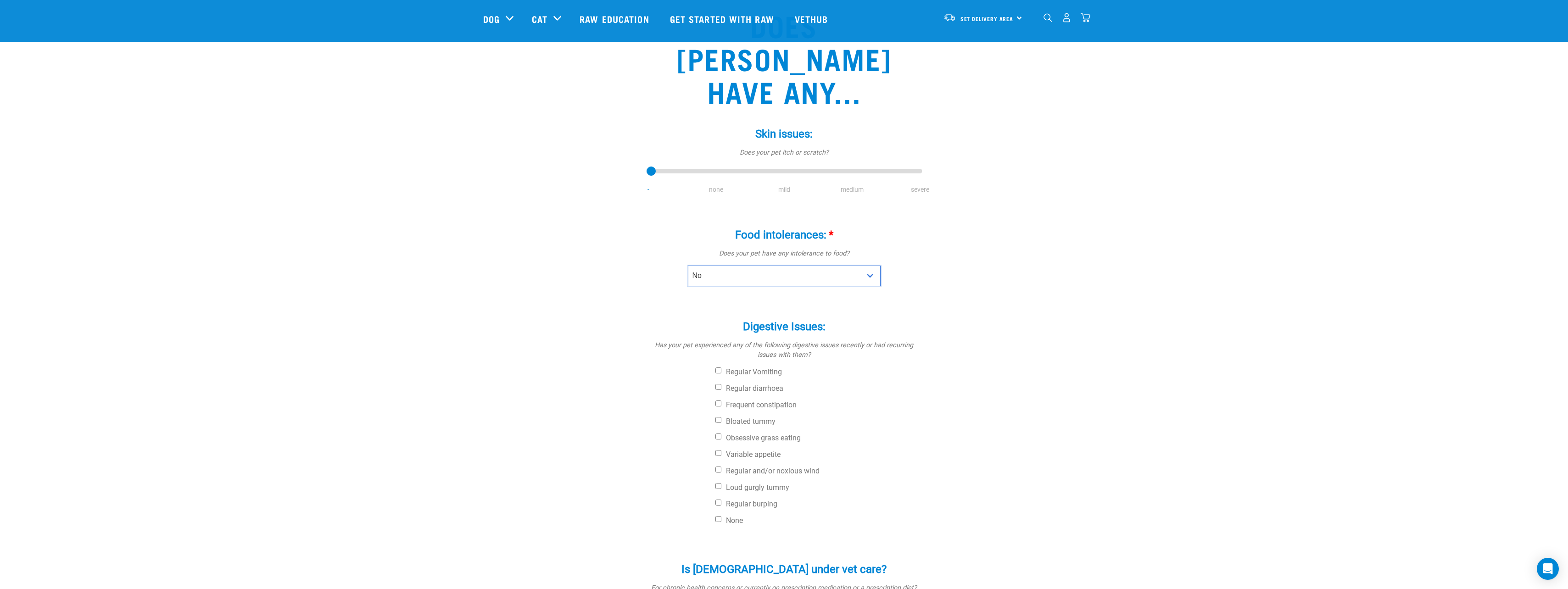
scroll to position [229, 0]
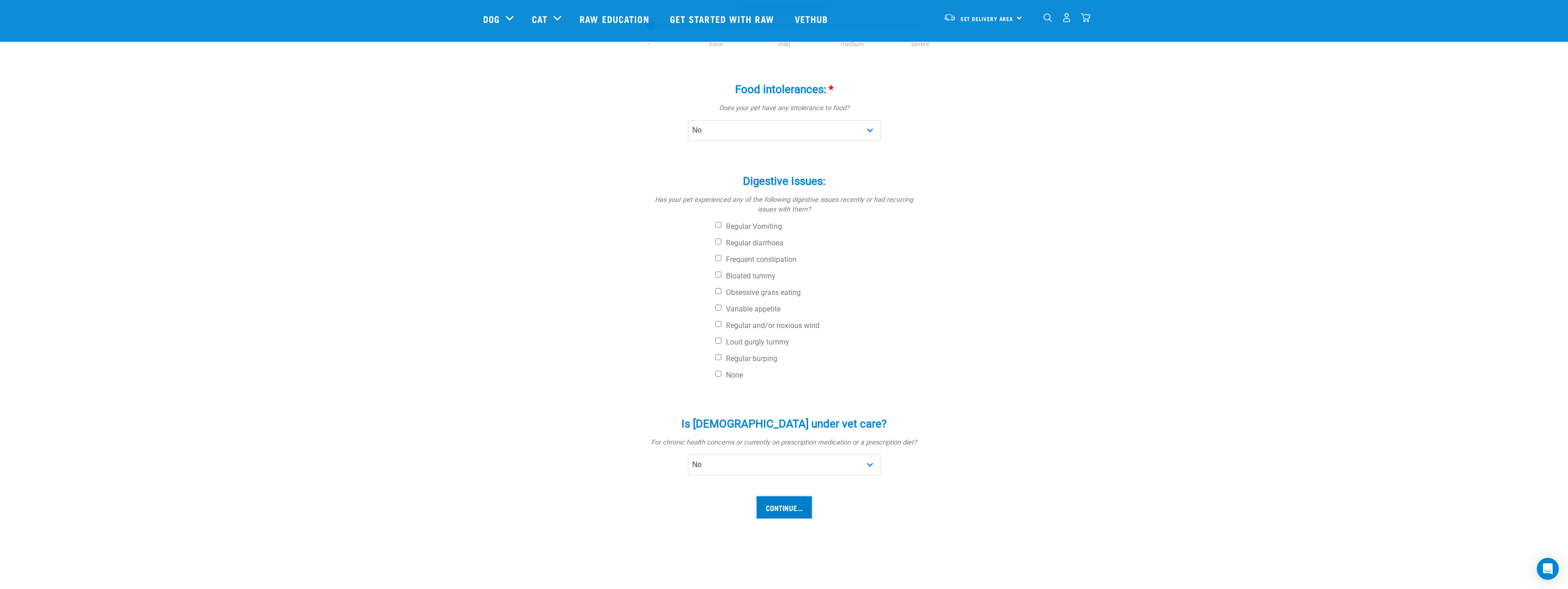
click at [788, 497] on input "Continue..." at bounding box center [784, 507] width 55 height 22
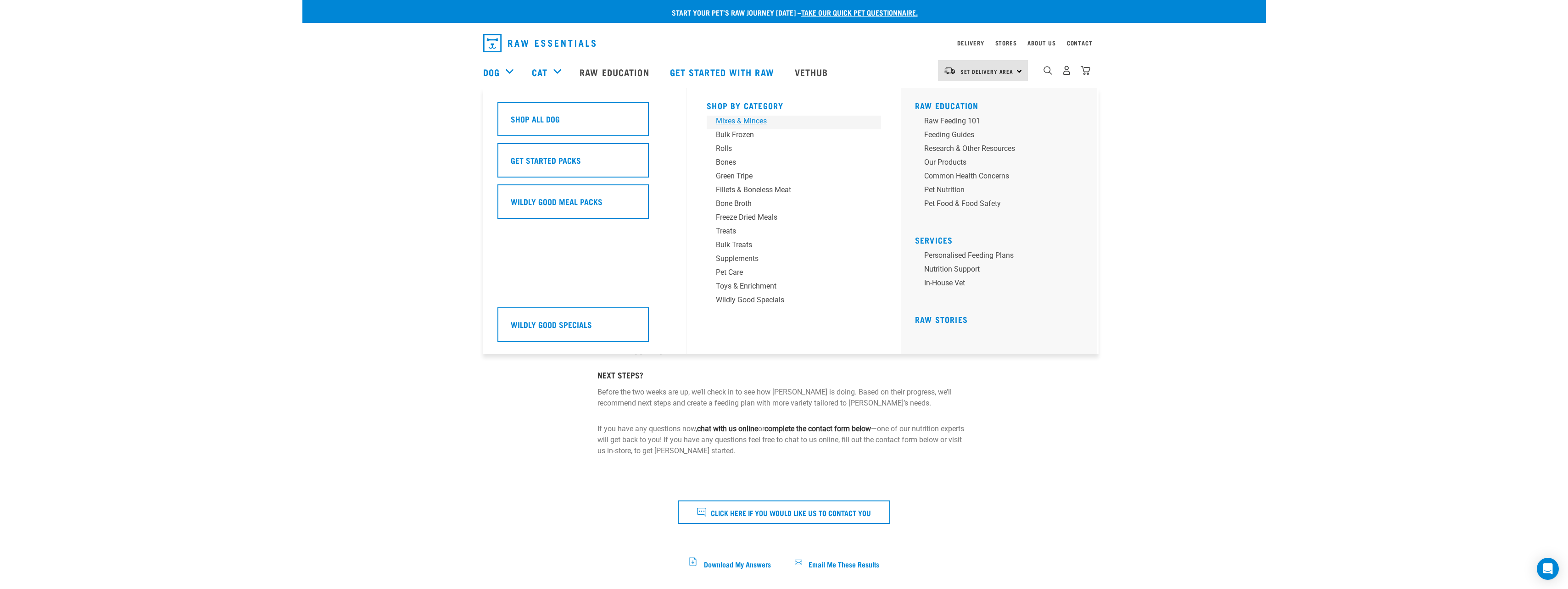
click at [756, 119] on div "Mixes & Minces" at bounding box center [787, 121] width 143 height 11
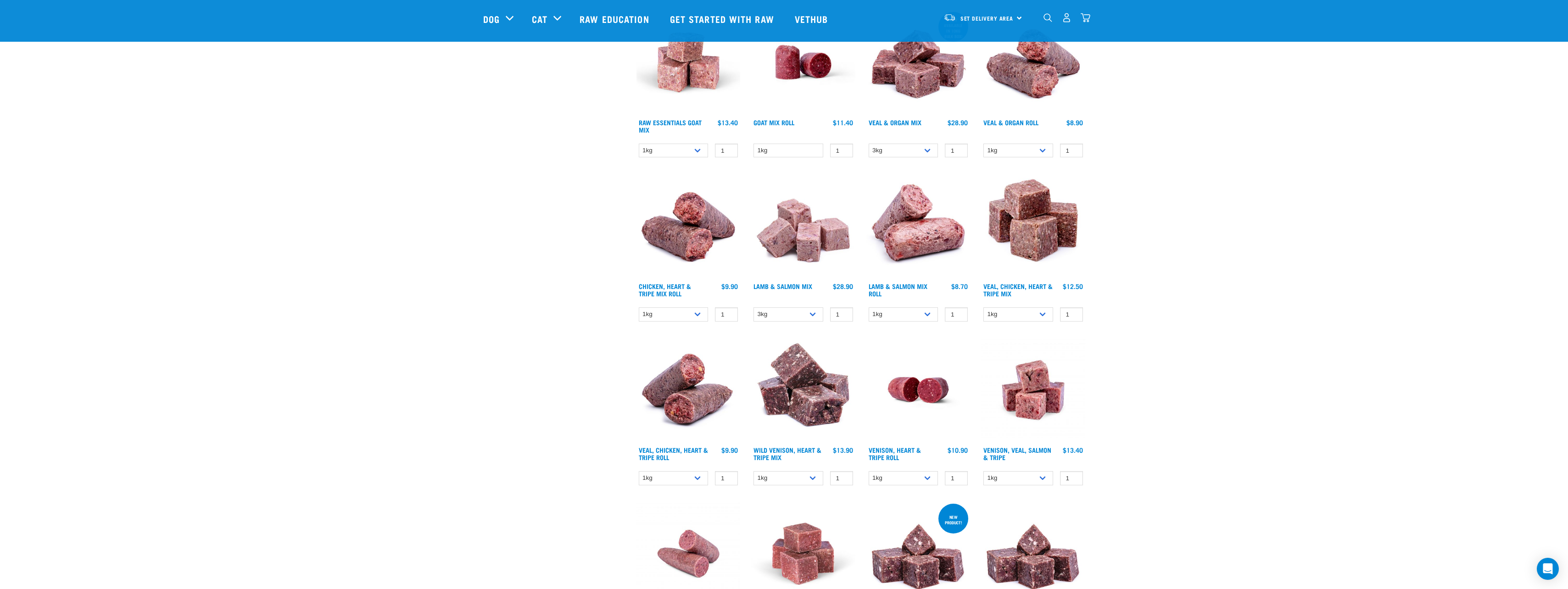
scroll to position [459, 0]
